Goal: Task Accomplishment & Management: Use online tool/utility

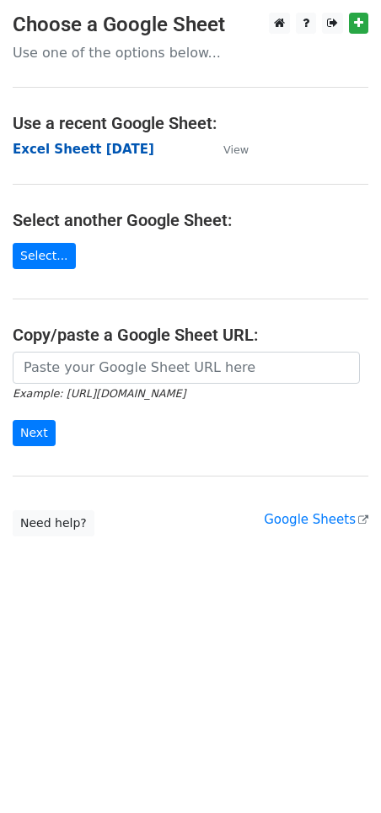
click at [83, 147] on strong "Excel Sheett [DATE]" at bounding box center [84, 149] width 142 height 15
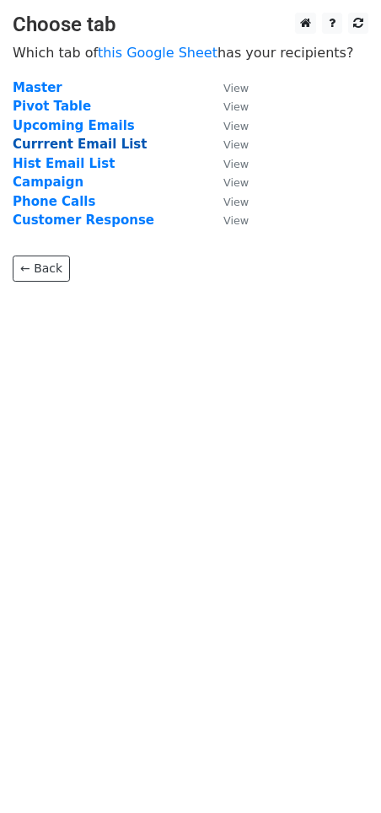
click at [87, 143] on strong "Currrent Email List" at bounding box center [80, 144] width 134 height 15
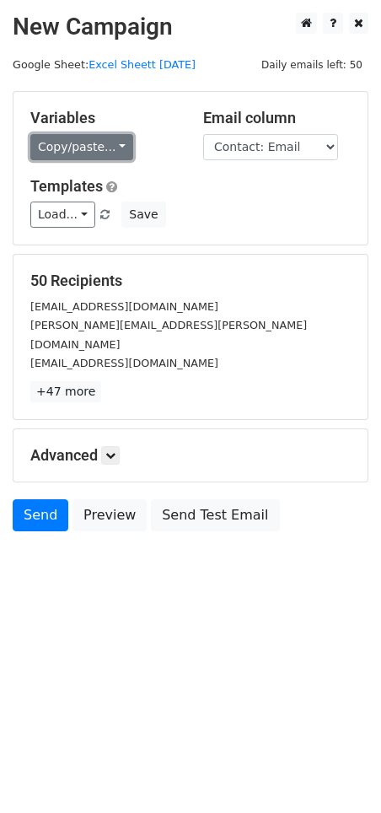
click at [112, 144] on link "Copy/paste..." at bounding box center [81, 147] width 103 height 26
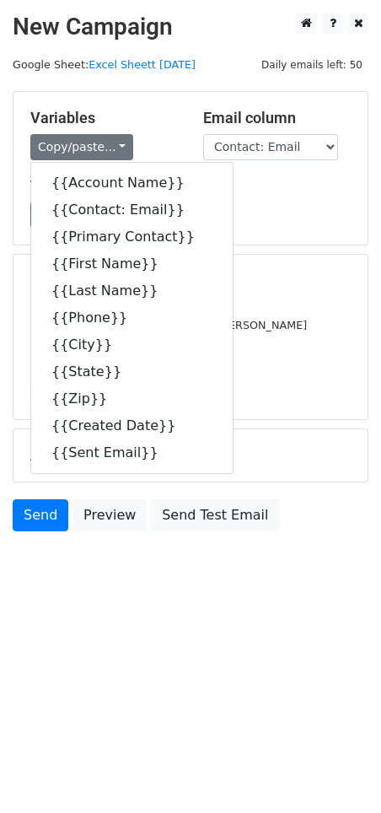
click at [159, 119] on h5 "Variables" at bounding box center [104, 118] width 148 height 19
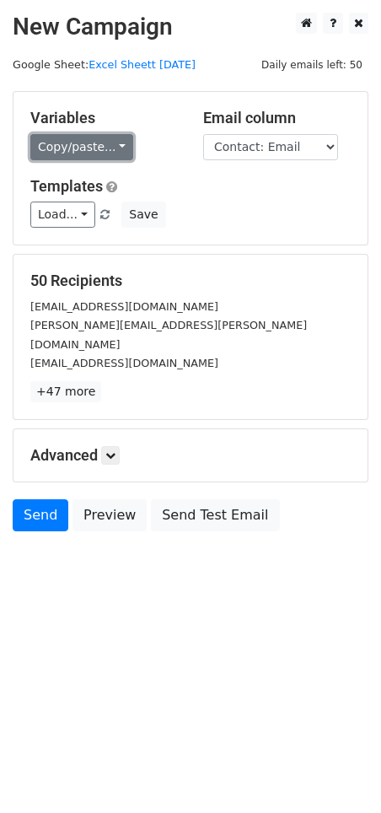
click at [99, 138] on link "Copy/paste..." at bounding box center [81, 147] width 103 height 26
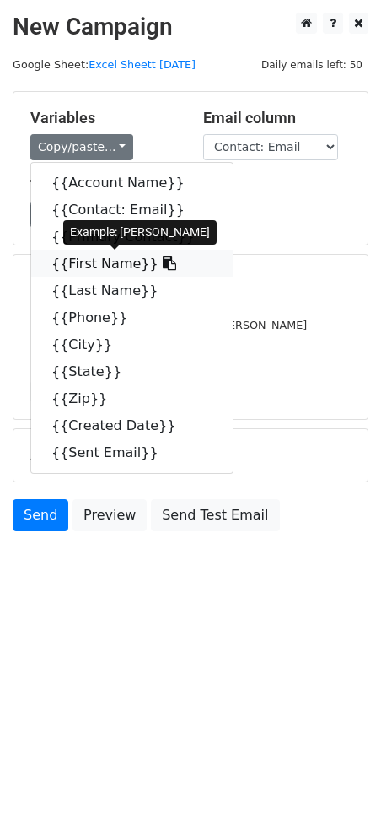
click at [93, 258] on link "{{First Name}}" at bounding box center [132, 263] width 202 height 27
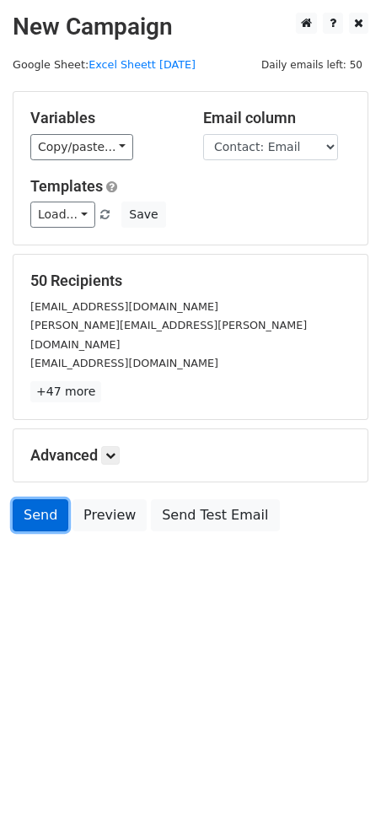
click at [29, 499] on link "Send" at bounding box center [41, 515] width 56 height 32
